Goal: Communication & Community: Share content

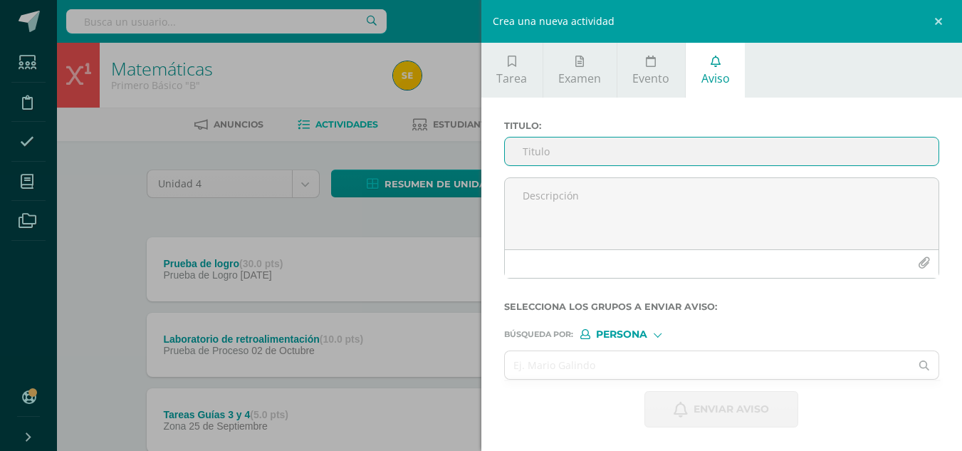
click at [571, 149] on input "Titulo :" at bounding box center [722, 151] width 434 height 28
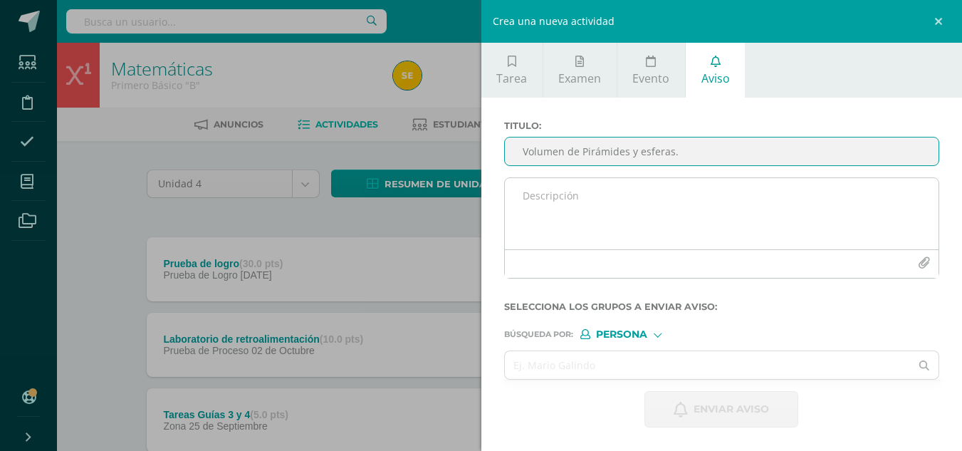
type input "Volumen de Pirámides y esferas."
click at [568, 196] on textarea at bounding box center [722, 213] width 434 height 71
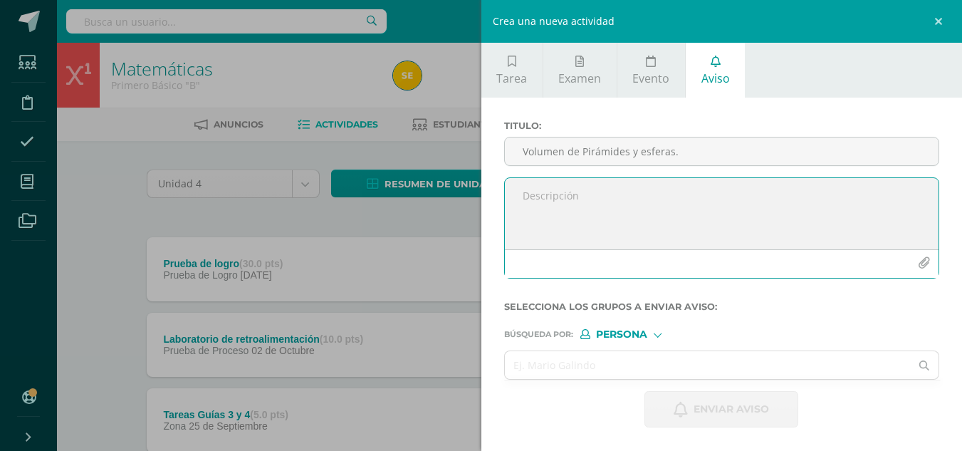
paste textarea "Realiza los siguientes ejercicios en tu cuaderno. Debes encontrar el volumen de…"
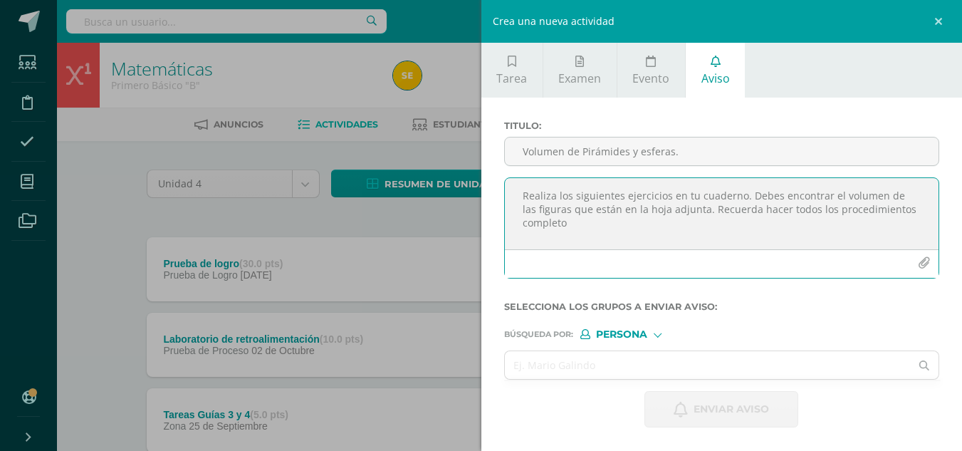
type textarea "Realiza los siguientes ejercicios en tu cuaderno. Debes encontrar el volumen de…"
click at [923, 261] on icon "button" at bounding box center [924, 263] width 12 height 12
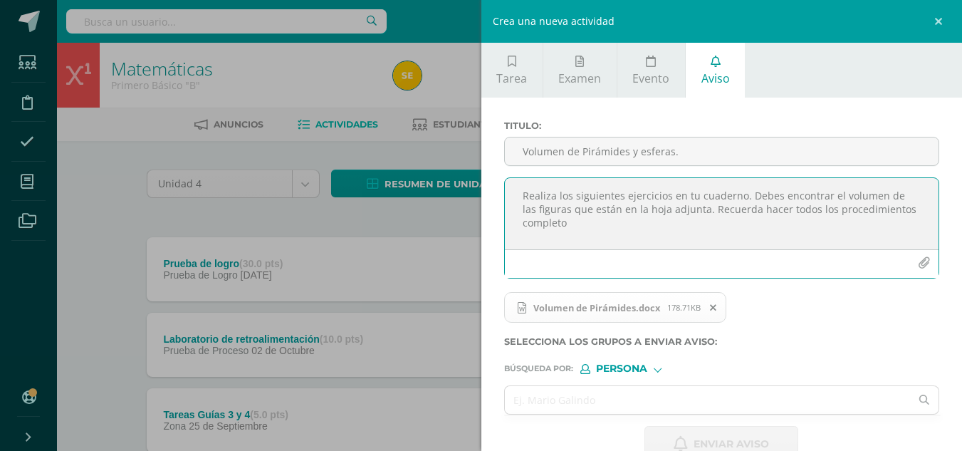
click at [918, 263] on icon "button" at bounding box center [924, 263] width 12 height 12
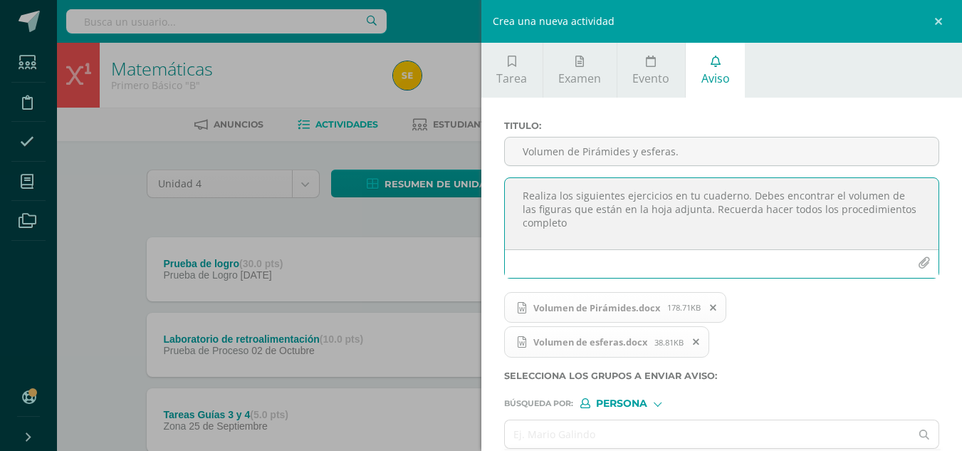
click at [654, 407] on div "Persona" at bounding box center [633, 403] width 107 height 10
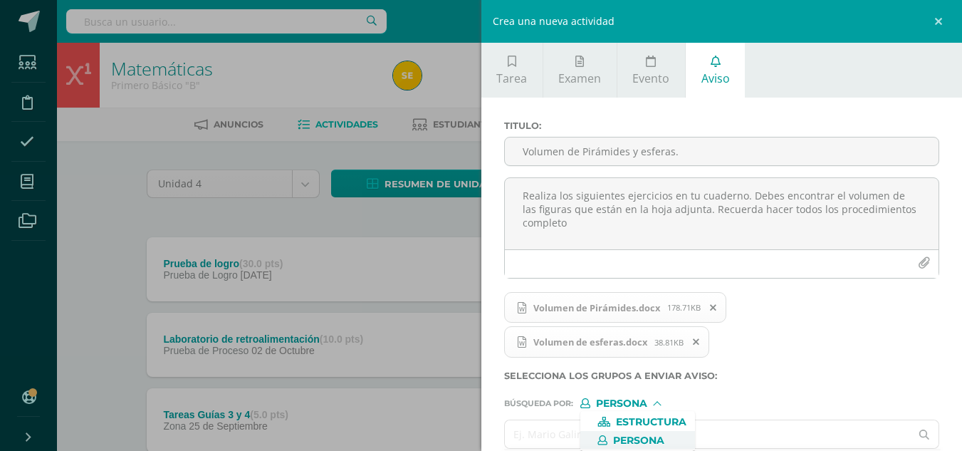
click at [535, 433] on input "text" at bounding box center [708, 434] width 406 height 28
click at [659, 404] on div at bounding box center [657, 403] width 8 height 8
click at [637, 426] on span "Estructura" at bounding box center [651, 422] width 70 height 8
click at [552, 431] on input "text" at bounding box center [708, 434] width 406 height 28
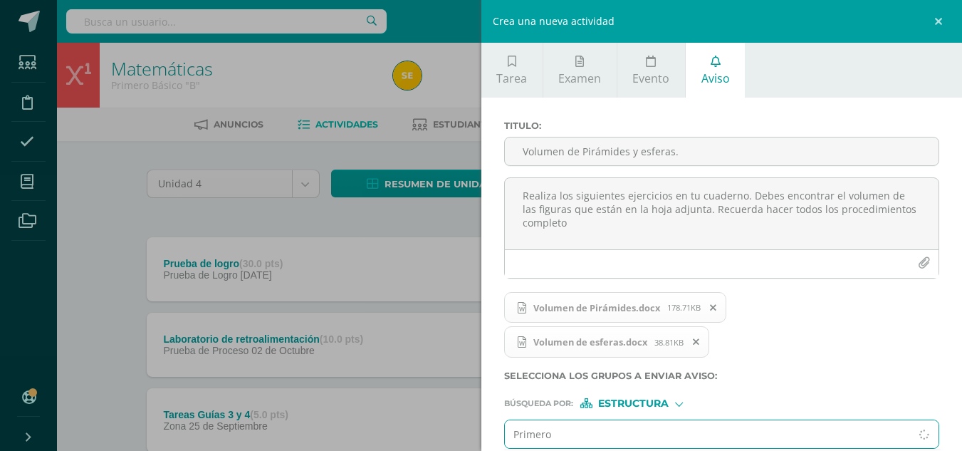
type input "Primero C"
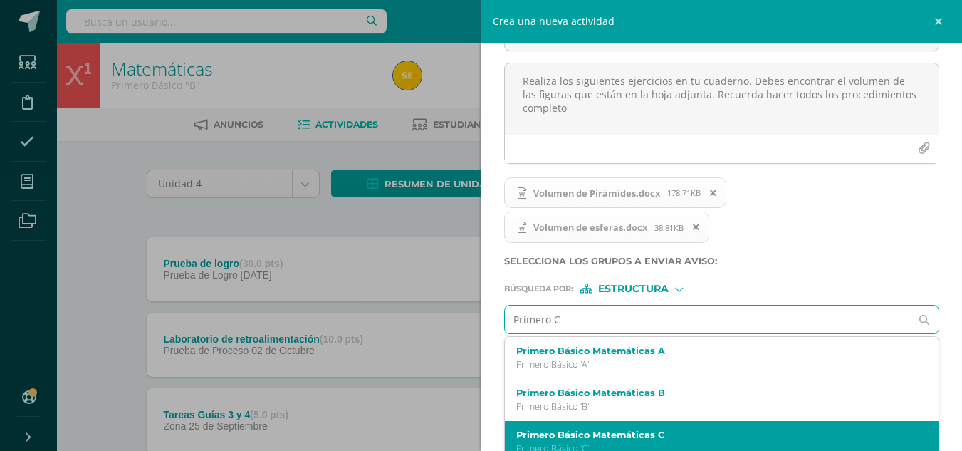
scroll to position [128, 0]
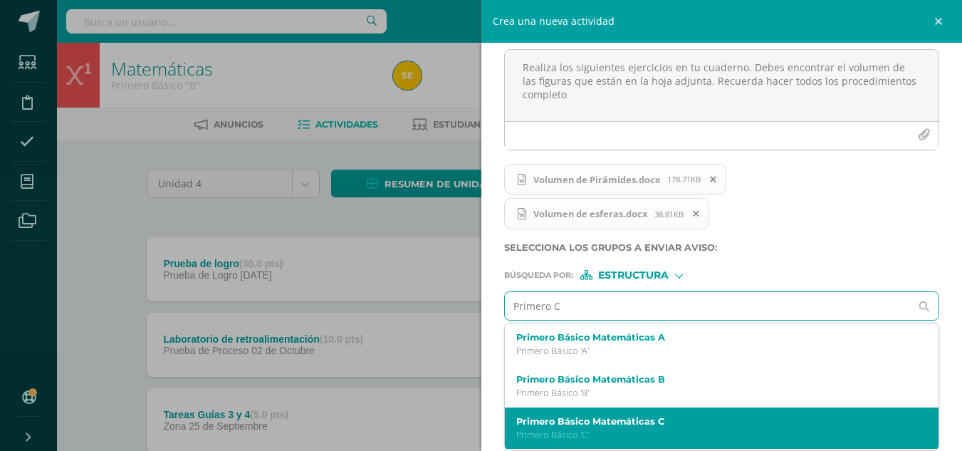
click at [630, 418] on label "Primero Básico Matemáticas C" at bounding box center [712, 421] width 393 height 11
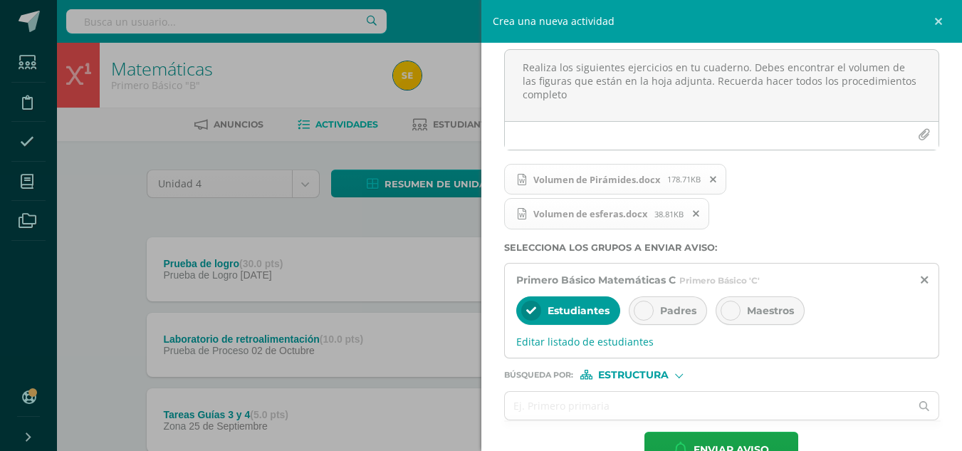
click at [650, 309] on div at bounding box center [644, 310] width 20 height 20
click at [674, 382] on form "Titulo : Volumen de Pirámides y esferas. Realiza los siguientes ejercicios en t…" at bounding box center [722, 230] width 436 height 476
click at [678, 379] on form "Titulo : Volumen de Pirámides y esferas. Realiza los siguientes ejercicios en t…" at bounding box center [722, 230] width 436 height 476
click at [681, 379] on div "Estructura" at bounding box center [633, 374] width 107 height 10
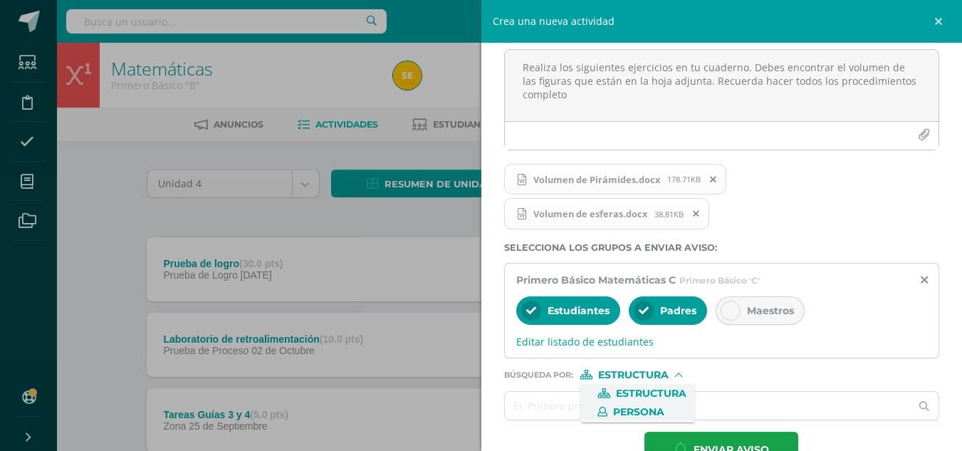
click at [658, 409] on span "Persona" at bounding box center [638, 412] width 51 height 8
click at [527, 405] on input "text" at bounding box center [708, 406] width 406 height 28
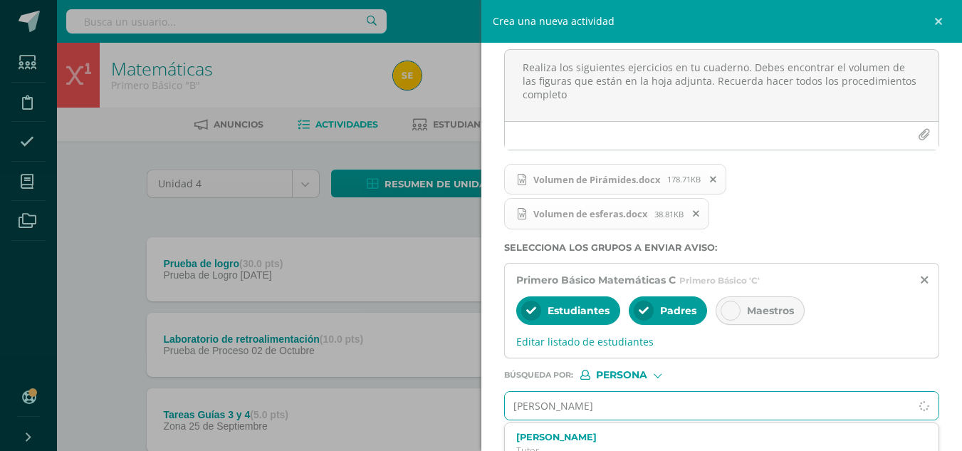
type input "[PERSON_NAME]"
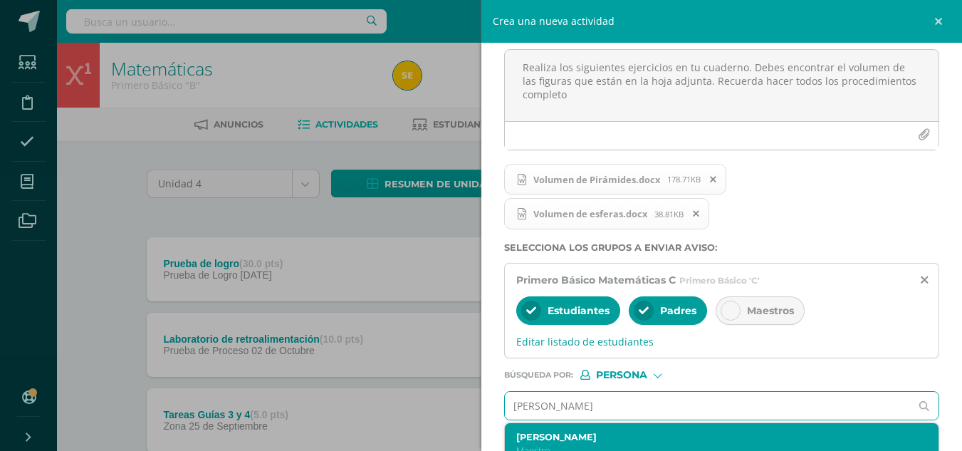
click at [544, 443] on div "[PERSON_NAME]" at bounding box center [712, 443] width 393 height 25
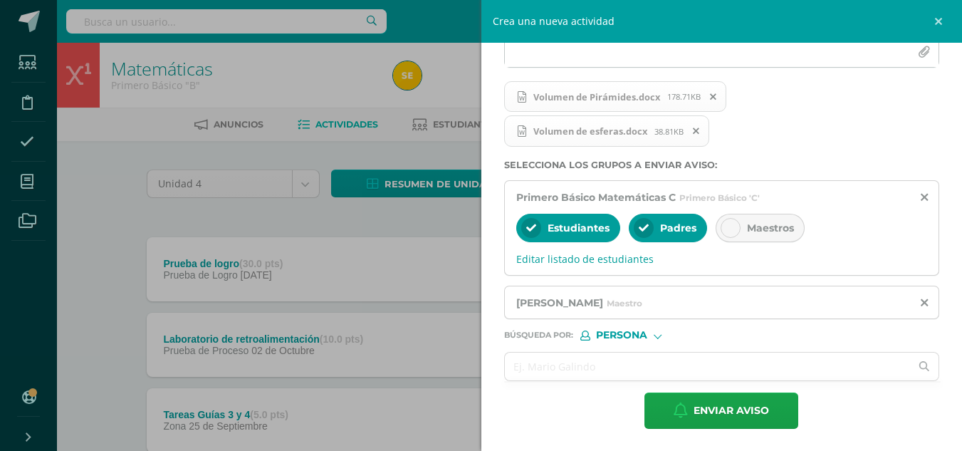
scroll to position [211, 0]
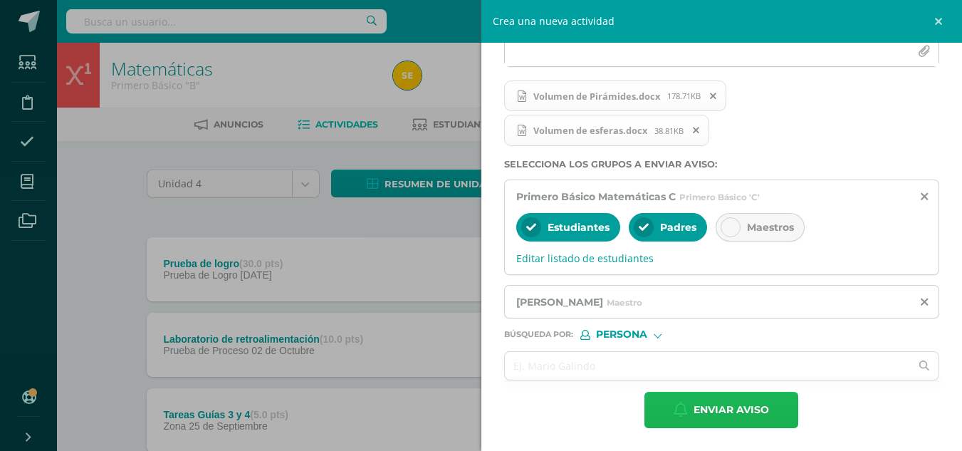
click at [736, 419] on span "Enviar aviso" at bounding box center [730, 409] width 75 height 35
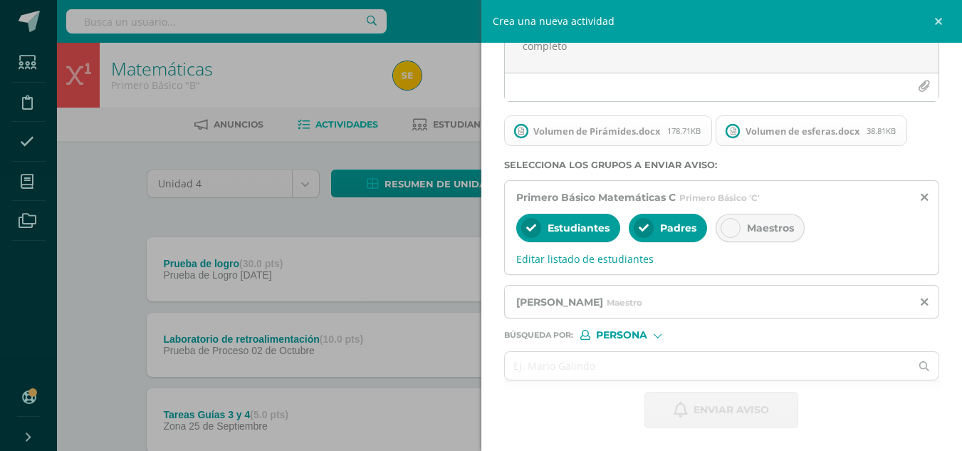
scroll to position [0, 0]
